Goal: Download file/media

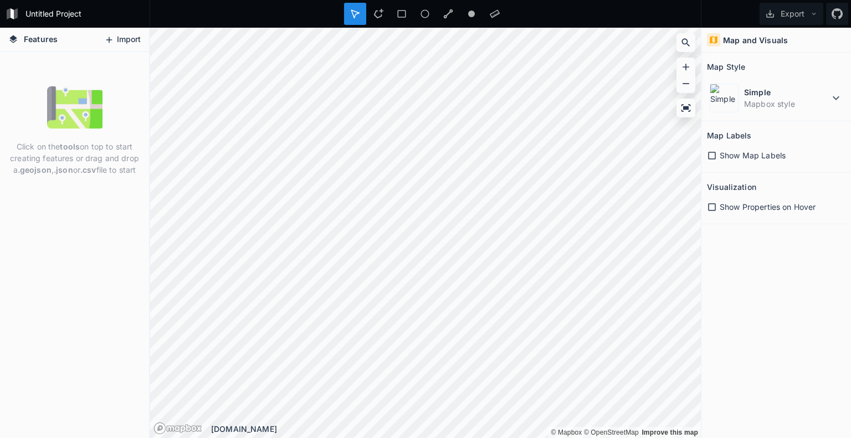
click at [120, 45] on button "Import" at bounding box center [123, 40] width 48 height 18
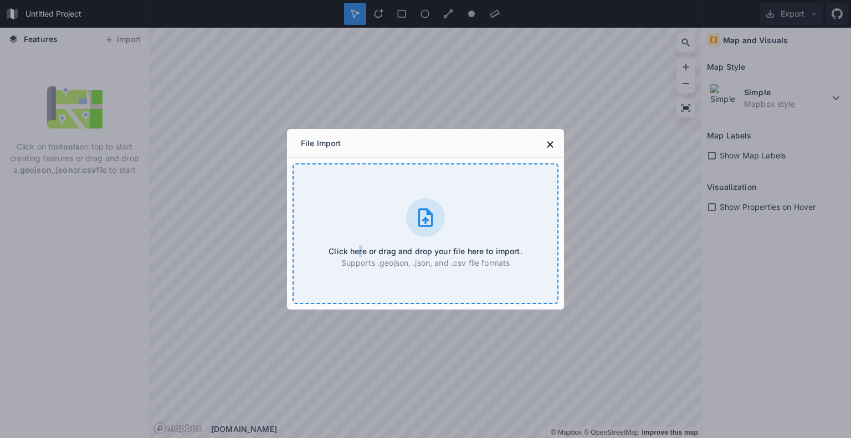
click at [361, 213] on div "Click here or drag and drop your file here to import. Supports .geojson, .json,…" at bounding box center [425, 233] width 266 height 141
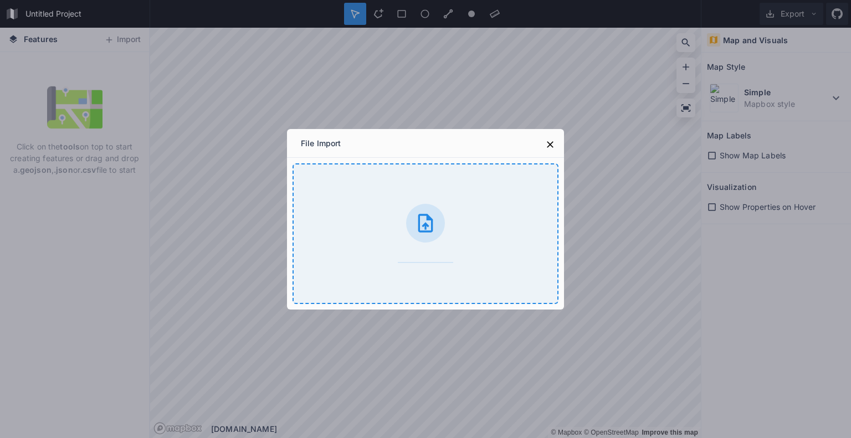
click at [435, 239] on div at bounding box center [425, 223] width 39 height 39
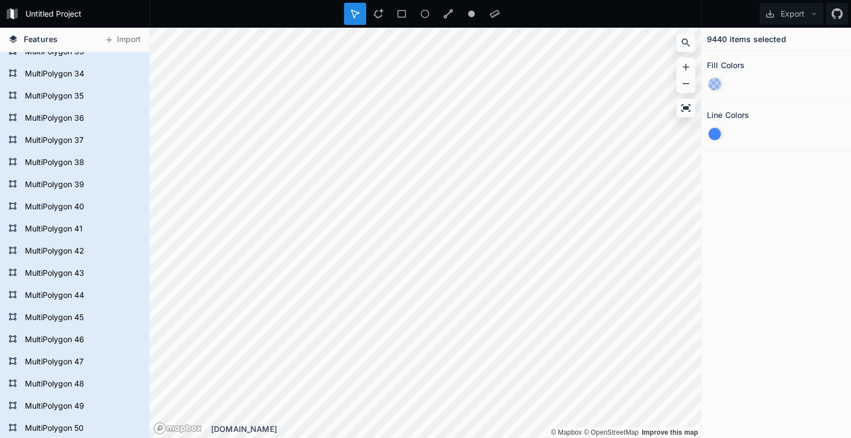
scroll to position [2083, 0]
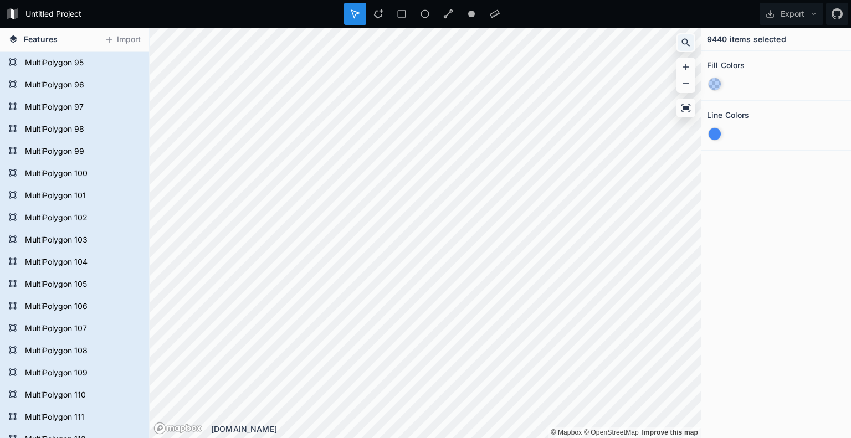
click at [687, 40] on icon at bounding box center [685, 42] width 11 height 11
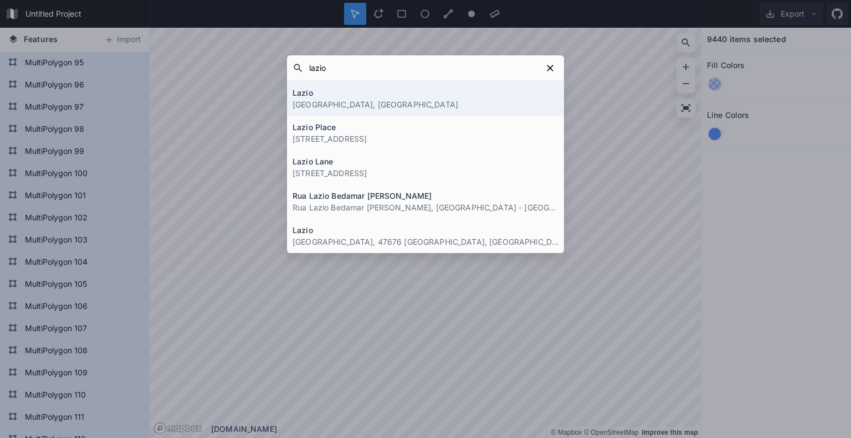
type input "lazio"
click at [461, 97] on h4 "Lazio" at bounding box center [425, 93] width 266 height 12
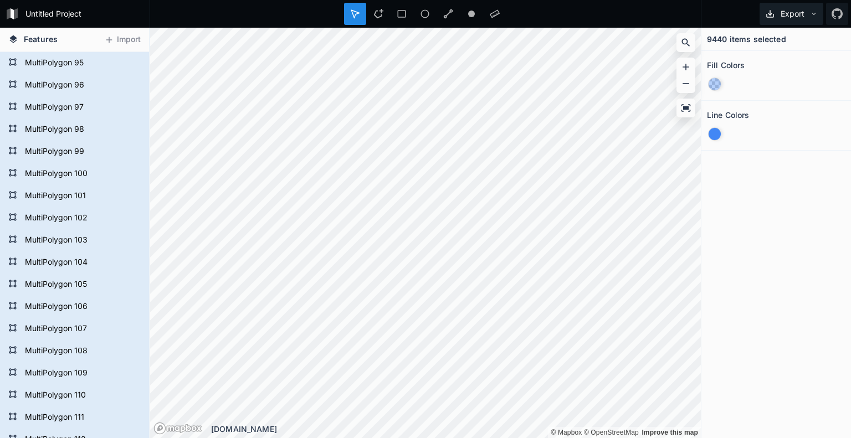
click at [812, 14] on icon at bounding box center [814, 14] width 8 height 8
click at [816, 13] on icon at bounding box center [814, 14] width 8 height 8
click at [50, 18] on form "Untitled Project" at bounding box center [84, 14] width 125 height 17
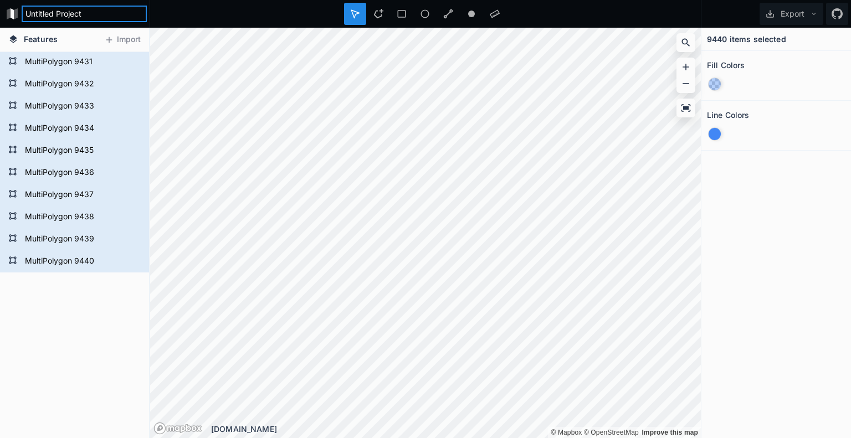
scroll to position [0, 0]
